Goal: Communication & Community: Ask a question

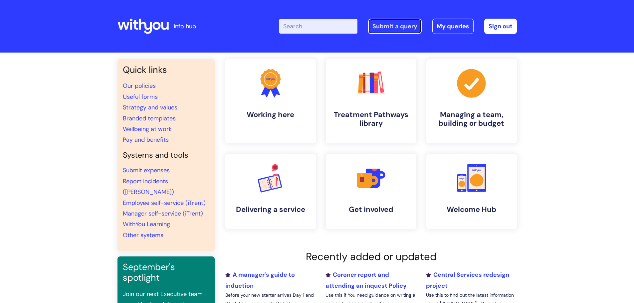
click at [394, 26] on link "Submit a query" at bounding box center [395, 26] width 54 height 15
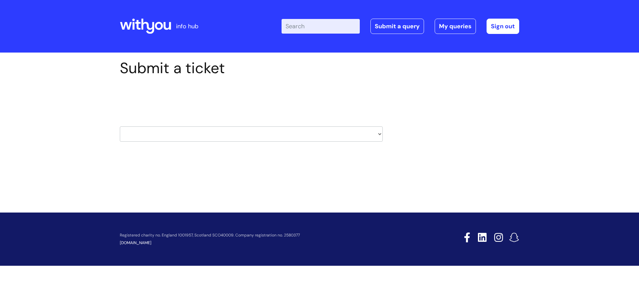
click at [333, 132] on select "HR / People IT and Support Clinical Drug Alerts Finance Accounts Data Support T…" at bounding box center [251, 133] width 263 height 15
select select "systems"
click at [120, 126] on select "HR / People IT and Support Clinical Drug Alerts Finance Accounts Data Support T…" at bounding box center [251, 133] width 263 height 15
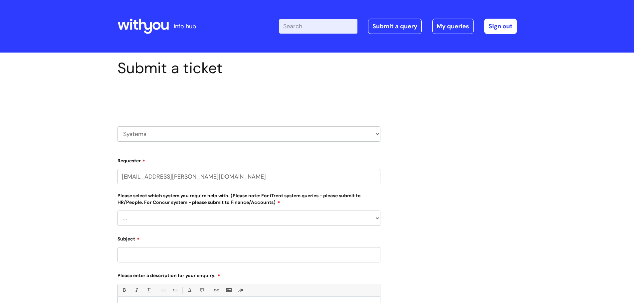
select select "80004286572"
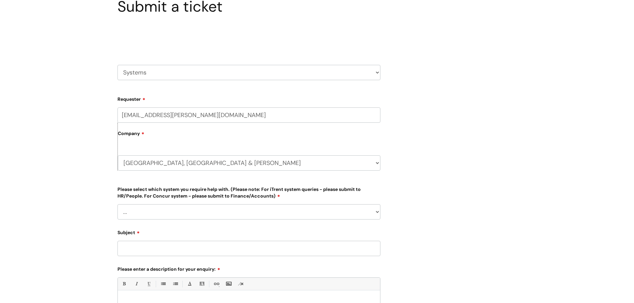
scroll to position [67, 0]
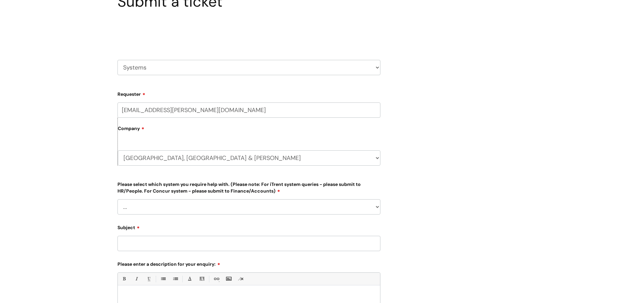
click at [165, 206] on select "... Ulysses Helpdesk Monday.com Nebula fault ILLY CarePath fault Halo fault E-c…" at bounding box center [248, 206] width 263 height 15
click at [73, 77] on div "Submit a ticket Select issue type HR / People IT and Support Clinical Drug Aler…" at bounding box center [317, 206] width 634 height 440
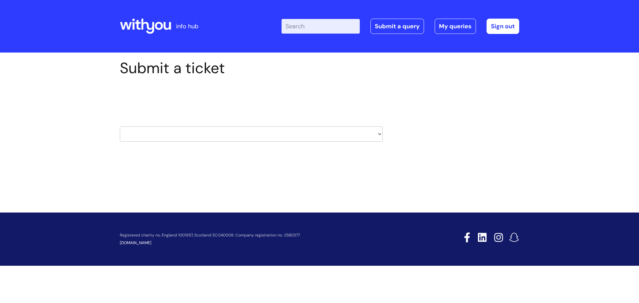
click at [216, 133] on select "HR / People IT and Support Clinical Drug Alerts Finance Accounts Data Support T…" at bounding box center [251, 133] width 263 height 15
select select "finance_accounts"
click at [120, 126] on select "HR / People IT and Support Clinical Drug Alerts Finance Accounts Data Support T…" at bounding box center [251, 133] width 263 height 15
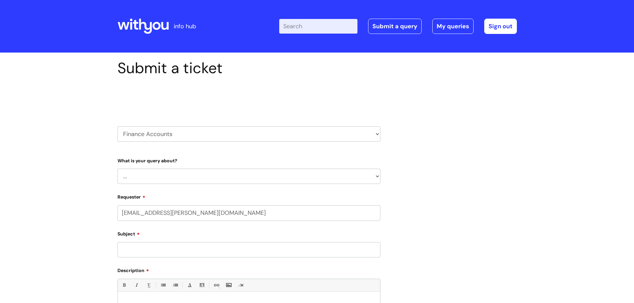
select select "80004286572"
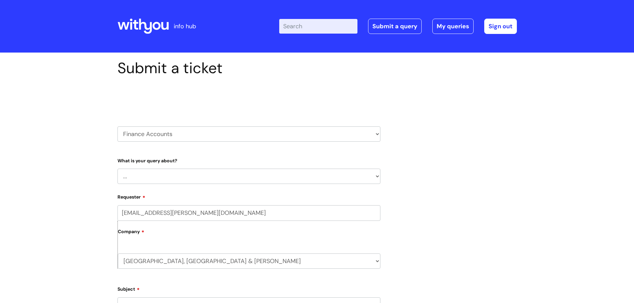
click at [166, 176] on select "... Finance Systems Finance Requests (inc. Expenses) Invoices Research" at bounding box center [248, 176] width 263 height 15
select select "Finance Systems"
click at [117, 169] on select "... Finance Systems Finance Requests (inc. Expenses) Invoices Research" at bounding box center [248, 176] width 263 height 15
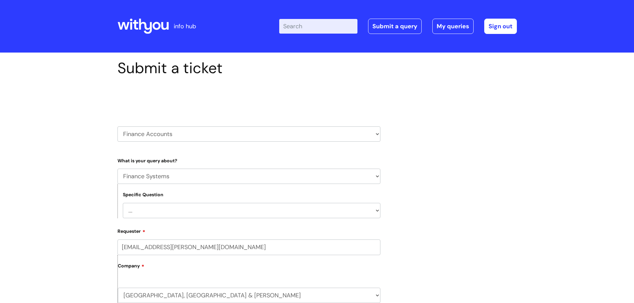
click at [137, 211] on select "... Concur + Basware Exchequer" at bounding box center [252, 210] width 258 height 15
select select "Concur + Basware"
click at [123, 203] on select "... Concur + Basware Exchequer" at bounding box center [252, 210] width 258 height 15
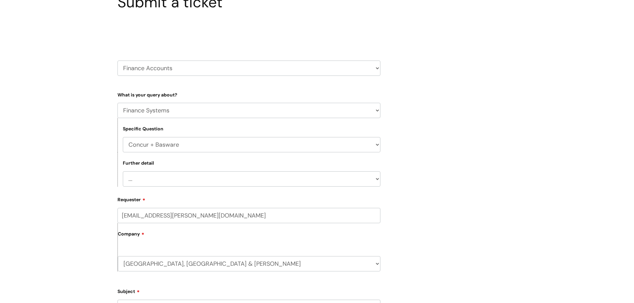
scroll to position [67, 0]
click at [152, 183] on select "... Access/Login issues Approval flow updates/issues New Suppliers + Job Codes …" at bounding box center [252, 178] width 258 height 15
select select "Approval flow updates/issues"
click at [123, 171] on select "... Access/Login issues Approval flow updates/issues New Suppliers + Job Codes …" at bounding box center [252, 178] width 258 height 15
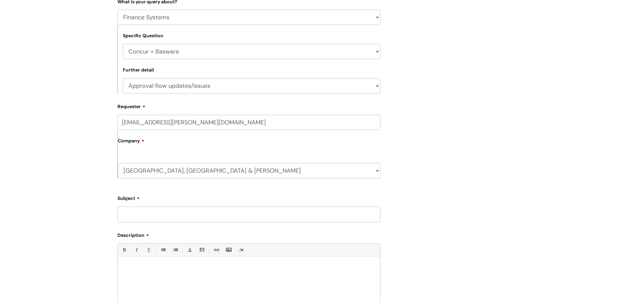
scroll to position [166, 0]
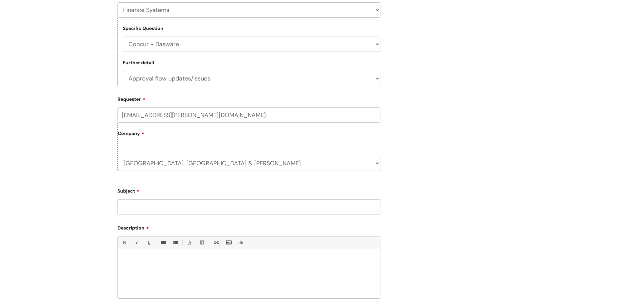
click at [144, 207] on input "Subject" at bounding box center [248, 206] width 263 height 15
type input "Meski Bond"
click at [143, 265] on div at bounding box center [249, 276] width 262 height 46
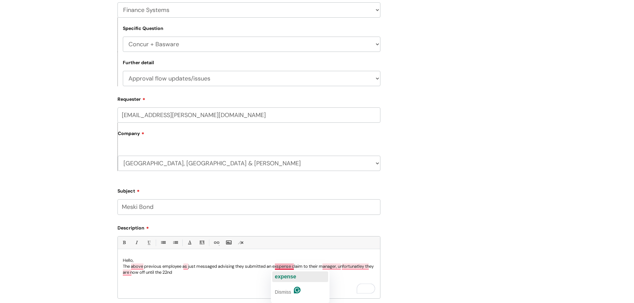
click at [285, 274] on span "expense" at bounding box center [285, 277] width 21 height 6
click at [330, 266] on p "The above previous employee as just messaged advising they submitted an expense…" at bounding box center [249, 270] width 252 height 12
click at [188, 278] on span "has" at bounding box center [187, 277] width 9 height 6
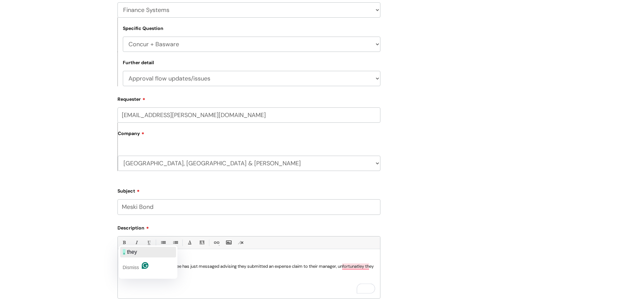
click at [129, 248] on div ", they" at bounding box center [130, 252] width 14 height 11
click at [194, 270] on p "The above previous employee has just messaged advising they submitted an expens…" at bounding box center [249, 270] width 252 height 12
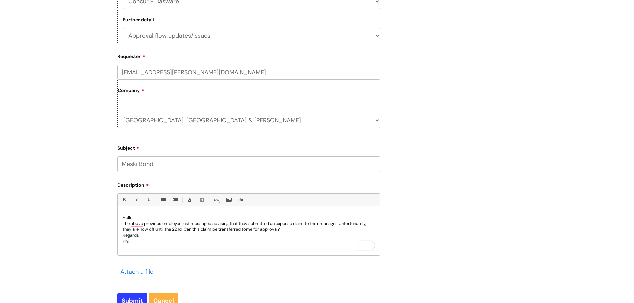
scroll to position [300, 0]
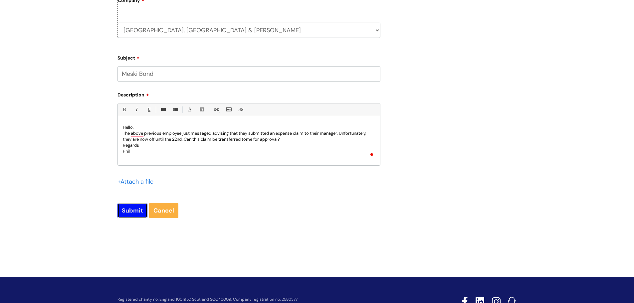
click at [124, 206] on input "Submit" at bounding box center [132, 210] width 30 height 15
type input "Please Wait..."
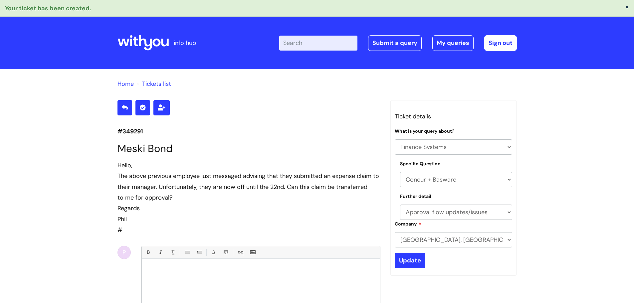
select select "Finance Systems"
select select "Concur + Basware"
select select "Approval flow updates/issues"
